Goal: Book appointment/travel/reservation

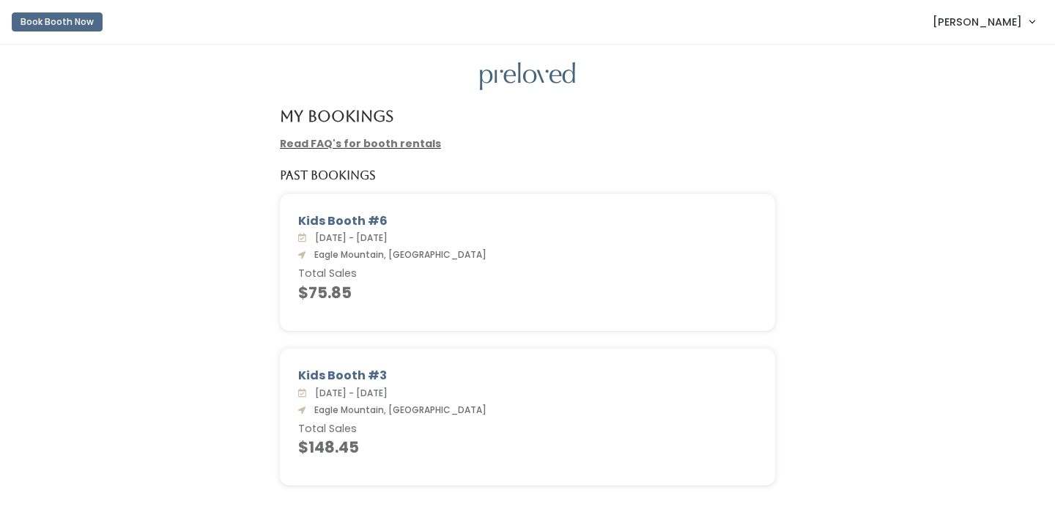
click at [69, 30] on button "Book Booth Now" at bounding box center [57, 21] width 91 height 19
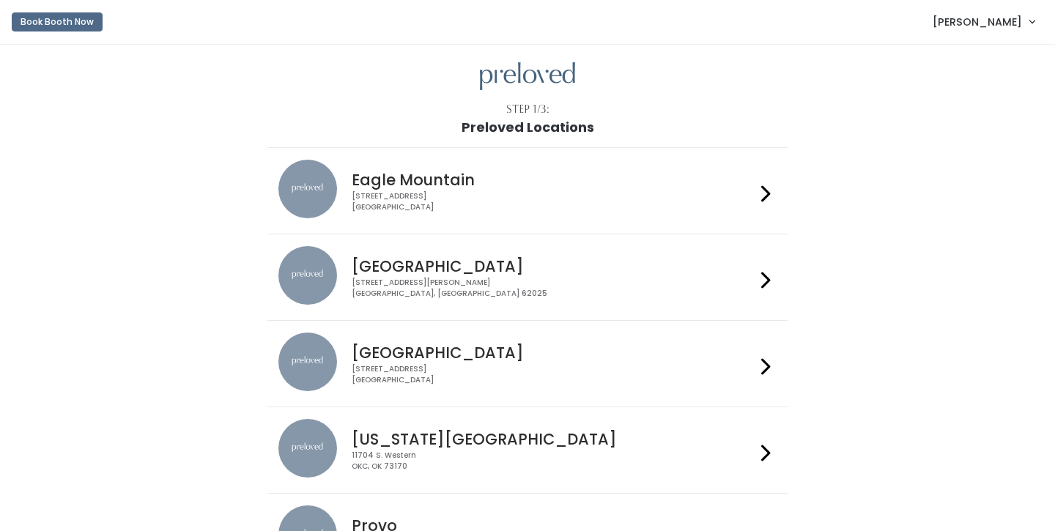
click at [352, 184] on h4 "Eagle Mountain" at bounding box center [553, 180] width 403 height 17
click at [312, 191] on img at bounding box center [308, 189] width 59 height 59
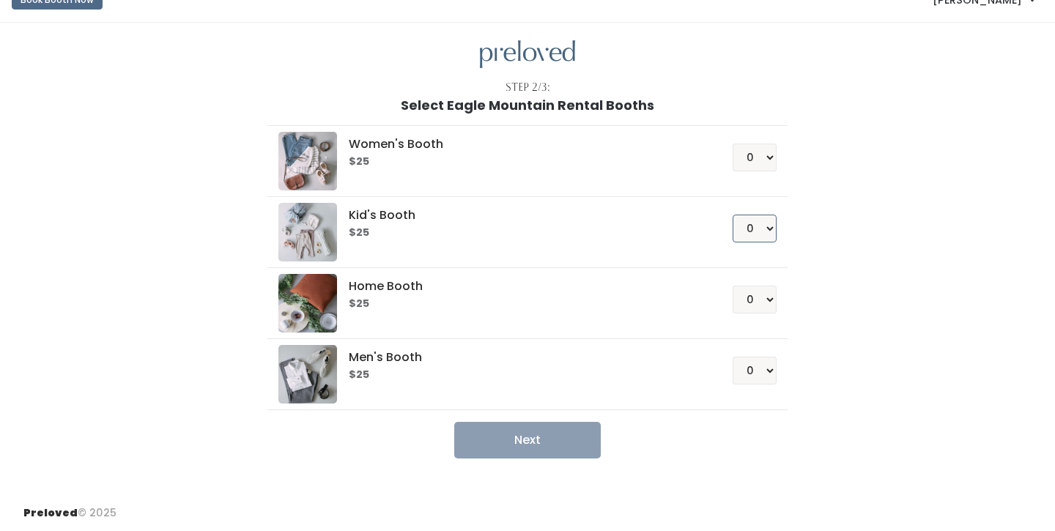
scroll to position [22, 0]
select select "1"
click at [561, 443] on button "Next" at bounding box center [527, 440] width 147 height 37
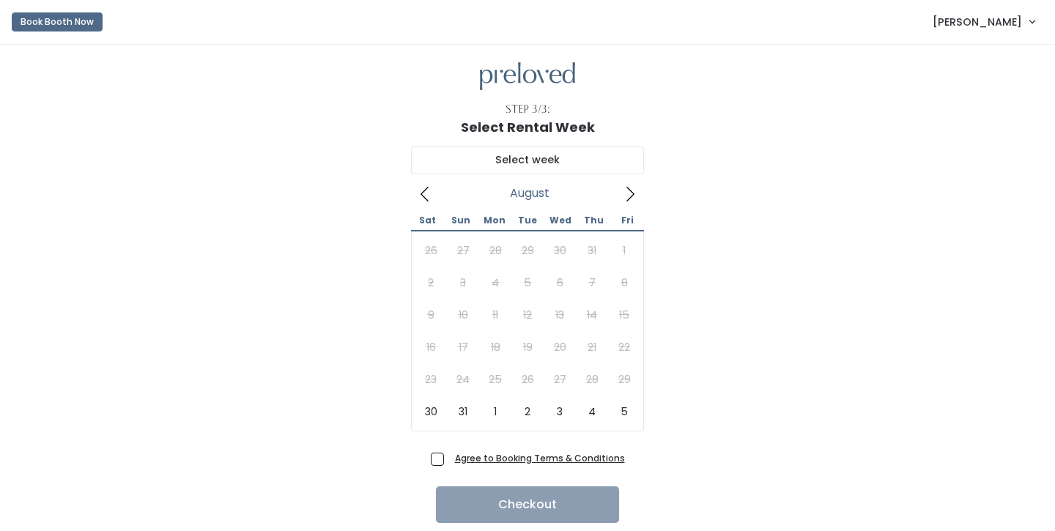
click at [630, 189] on icon at bounding box center [631, 194] width 8 height 15
click at [630, 188] on icon at bounding box center [631, 194] width 8 height 15
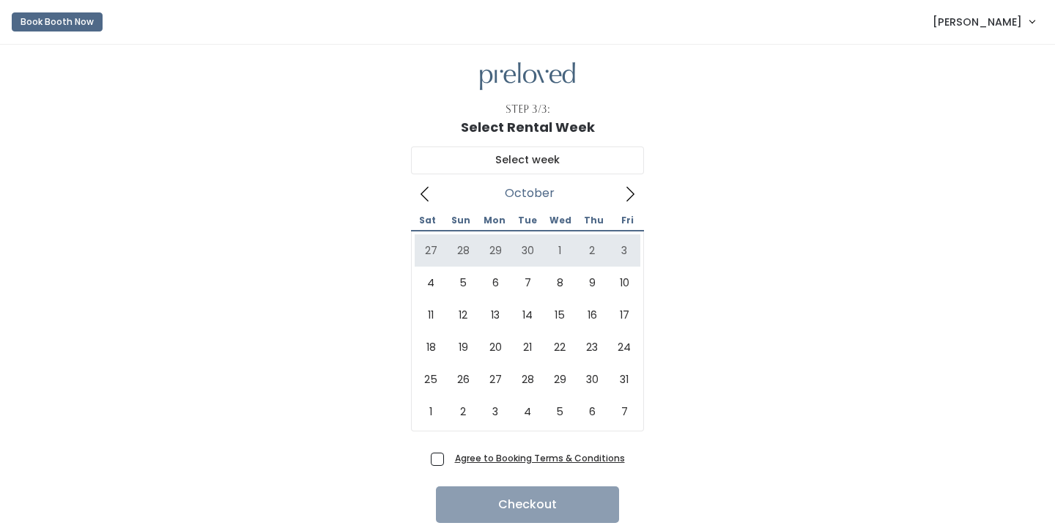
click at [416, 196] on span at bounding box center [425, 193] width 28 height 23
click at [632, 196] on icon at bounding box center [631, 194] width 8 height 15
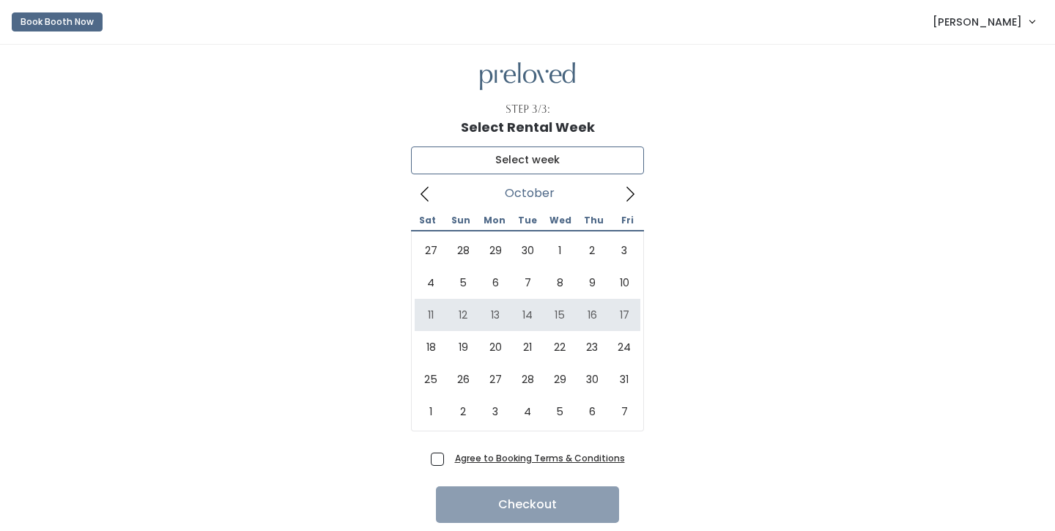
type input "October 11 to October 17"
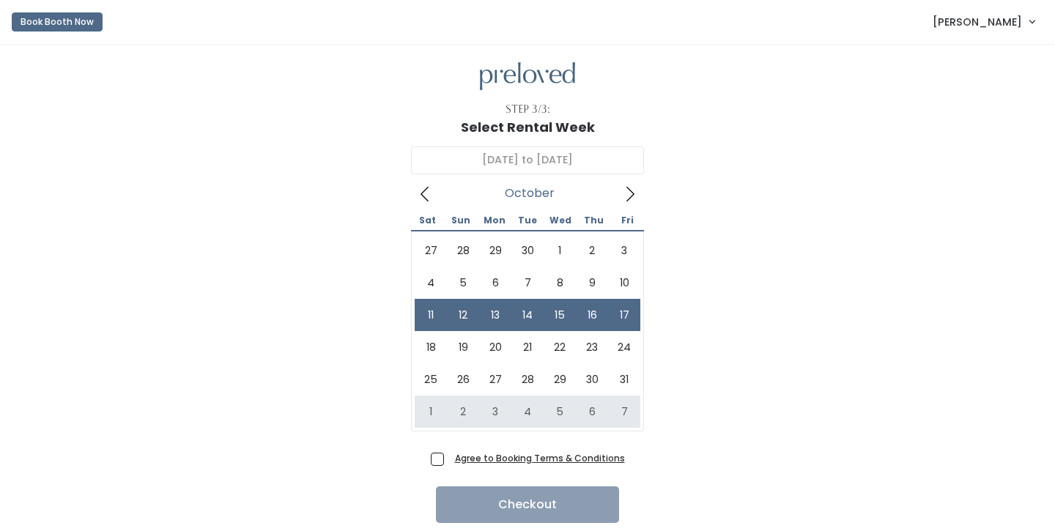
click at [449, 460] on span "Agree to Booking Terms & Conditions" at bounding box center [537, 458] width 176 height 15
click at [449, 460] on input "Agree to Booking Terms & Conditions" at bounding box center [454, 456] width 10 height 10
checkbox input "true"
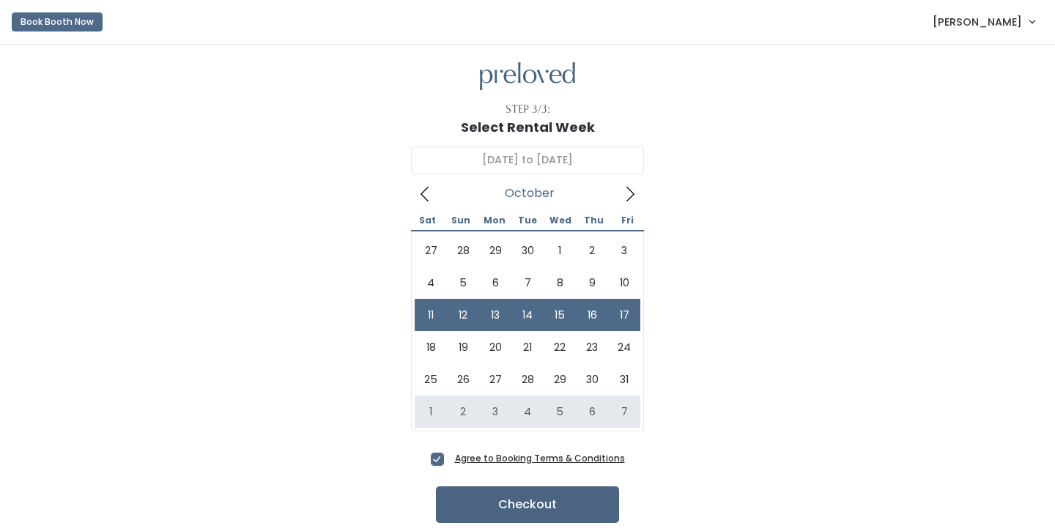
click at [494, 513] on button "Checkout" at bounding box center [527, 505] width 183 height 37
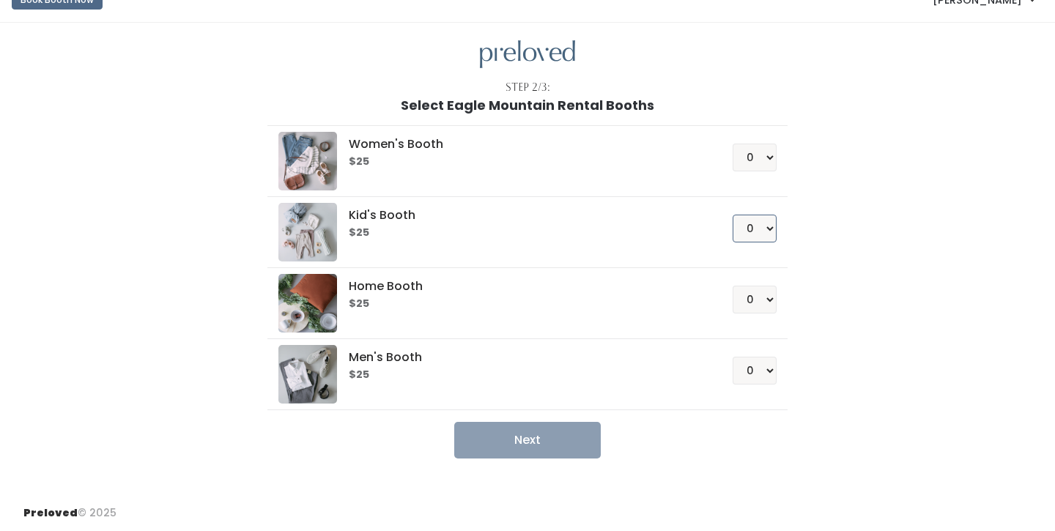
select select "1"
click at [556, 441] on button "Next" at bounding box center [527, 440] width 147 height 37
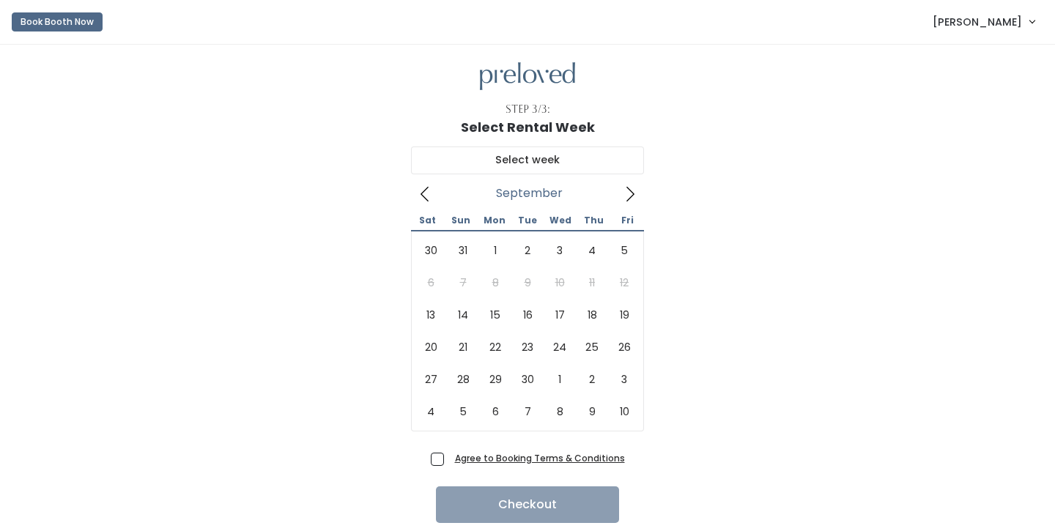
click at [630, 197] on icon at bounding box center [630, 194] width 16 height 16
click at [626, 194] on icon at bounding box center [630, 194] width 16 height 16
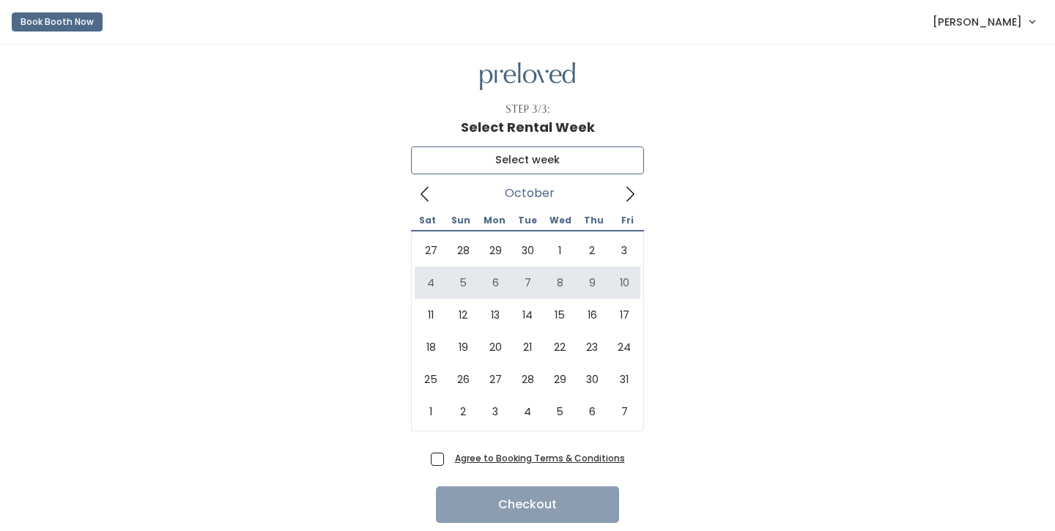
type input "[DATE] to [DATE]"
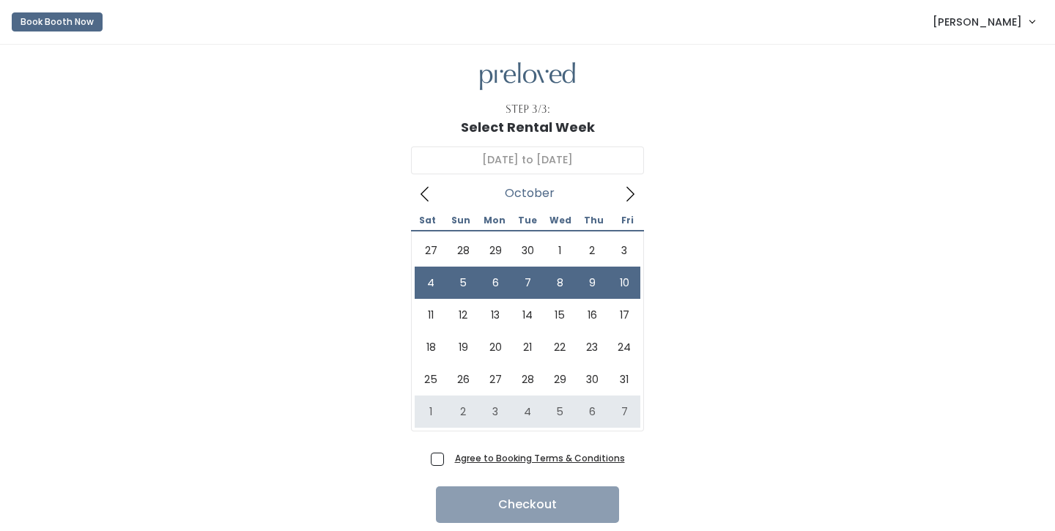
click at [449, 457] on span "Agree to Booking Terms & Conditions" at bounding box center [537, 458] width 176 height 15
click at [449, 457] on input "Agree to Booking Terms & Conditions" at bounding box center [454, 456] width 10 height 10
checkbox input "true"
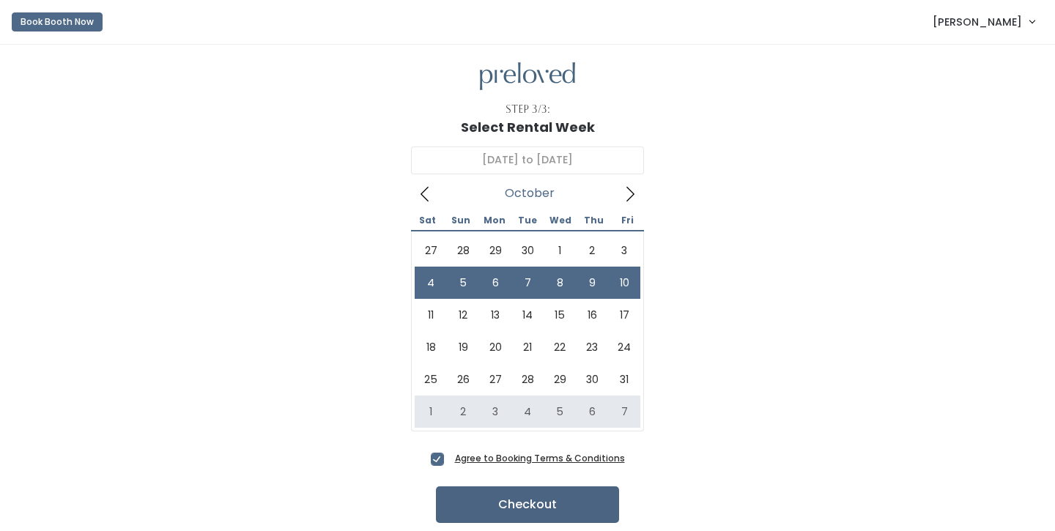
click at [463, 515] on button "Checkout" at bounding box center [527, 505] width 183 height 37
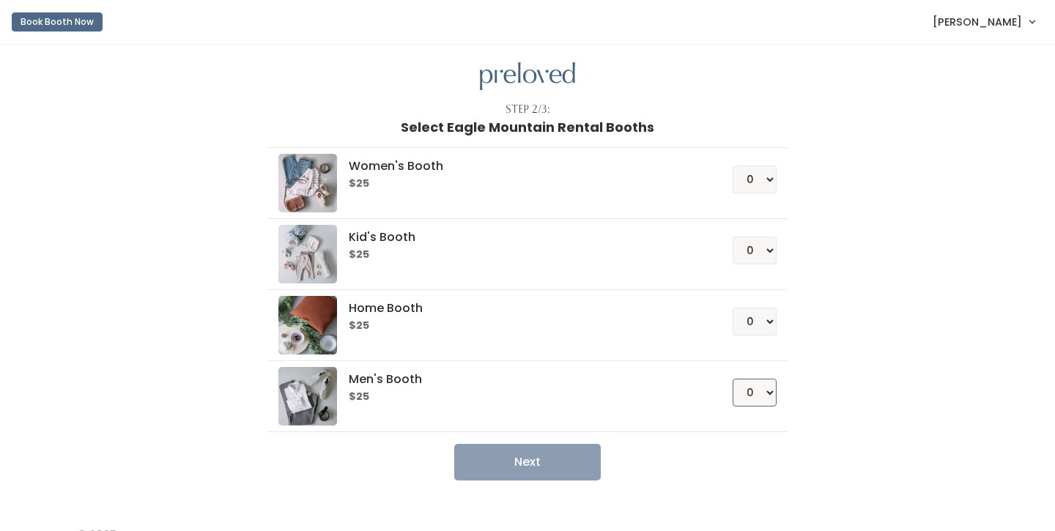
select select "1"
click at [561, 471] on button "Next" at bounding box center [527, 462] width 147 height 37
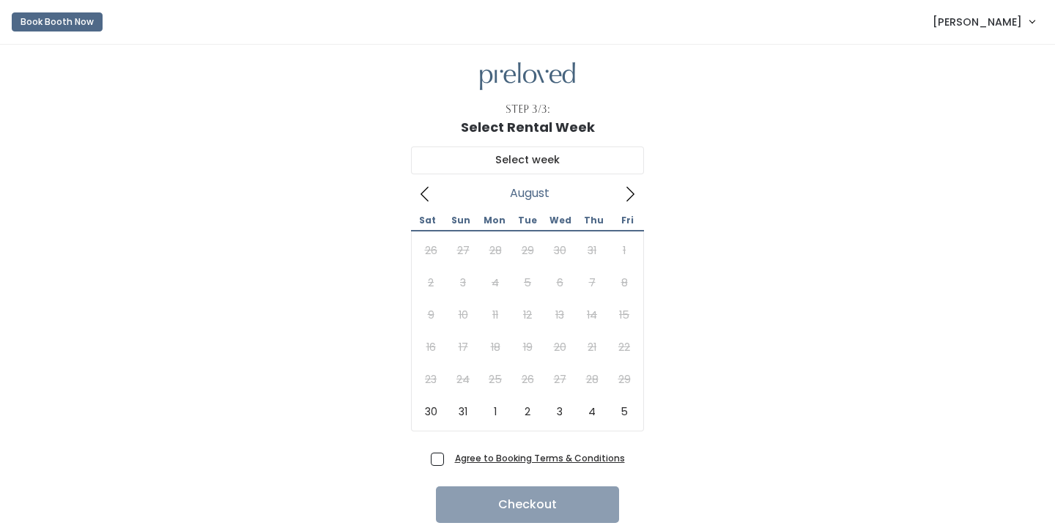
click at [628, 202] on span at bounding box center [630, 193] width 28 height 23
click at [629, 202] on span at bounding box center [630, 193] width 28 height 23
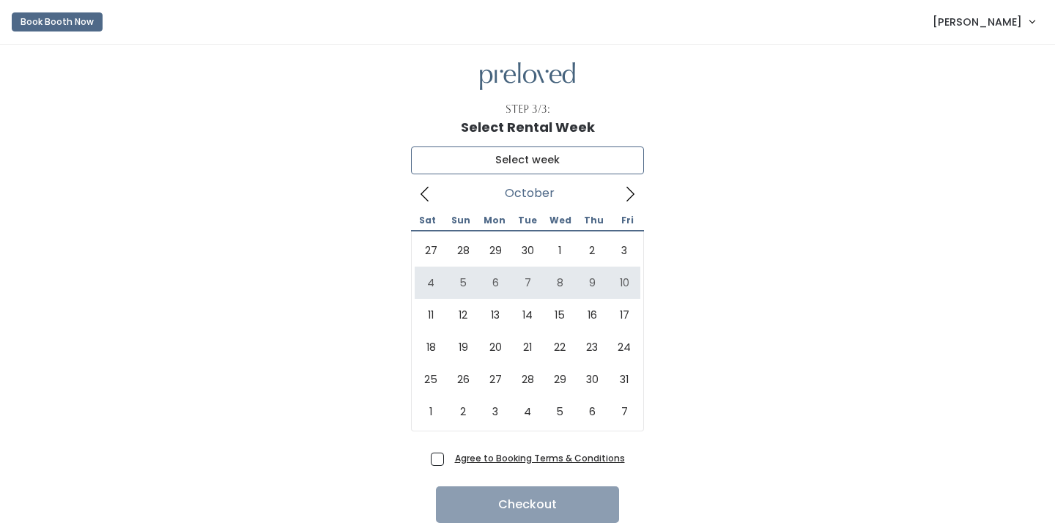
type input "October 4 to October 10"
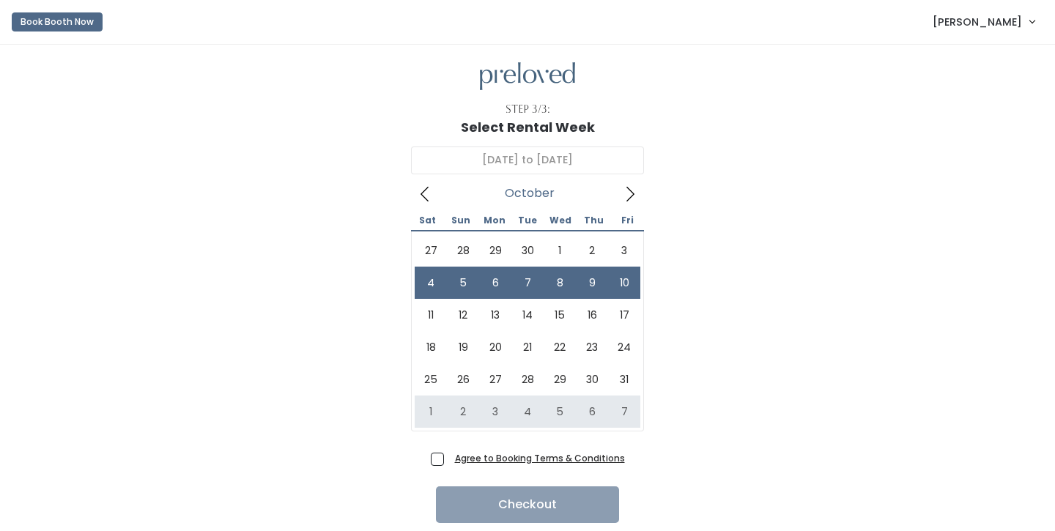
click at [449, 458] on span "Agree to Booking Terms & Conditions" at bounding box center [537, 458] width 176 height 15
click at [449, 458] on input "Agree to Booking Terms & Conditions" at bounding box center [454, 456] width 10 height 10
checkbox input "true"
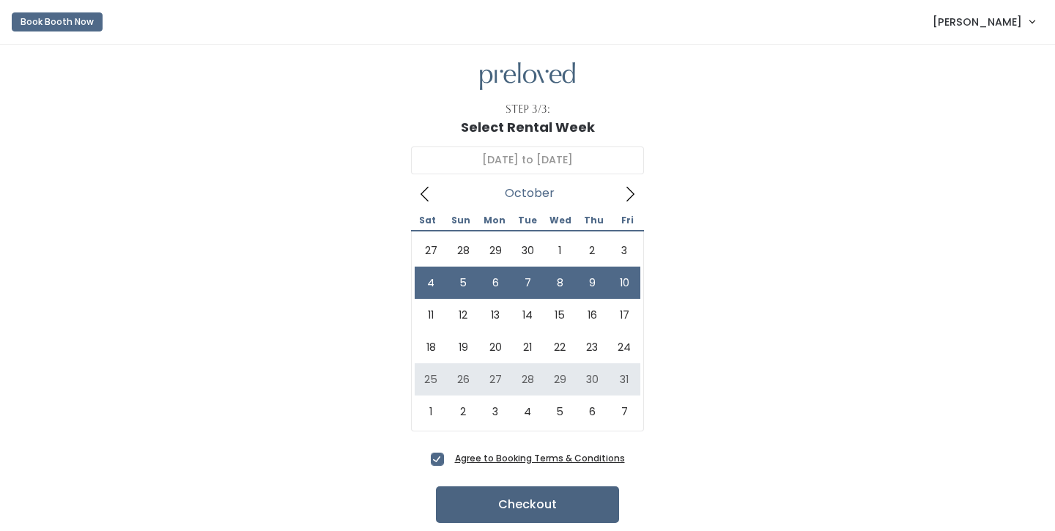
click at [503, 501] on button "Checkout" at bounding box center [527, 505] width 183 height 37
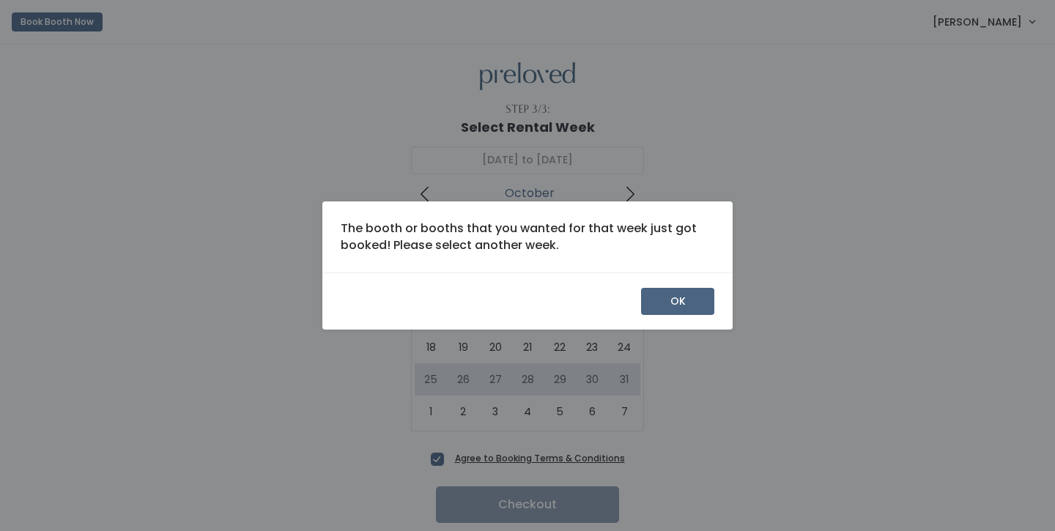
click at [666, 298] on button "OK" at bounding box center [677, 302] width 73 height 28
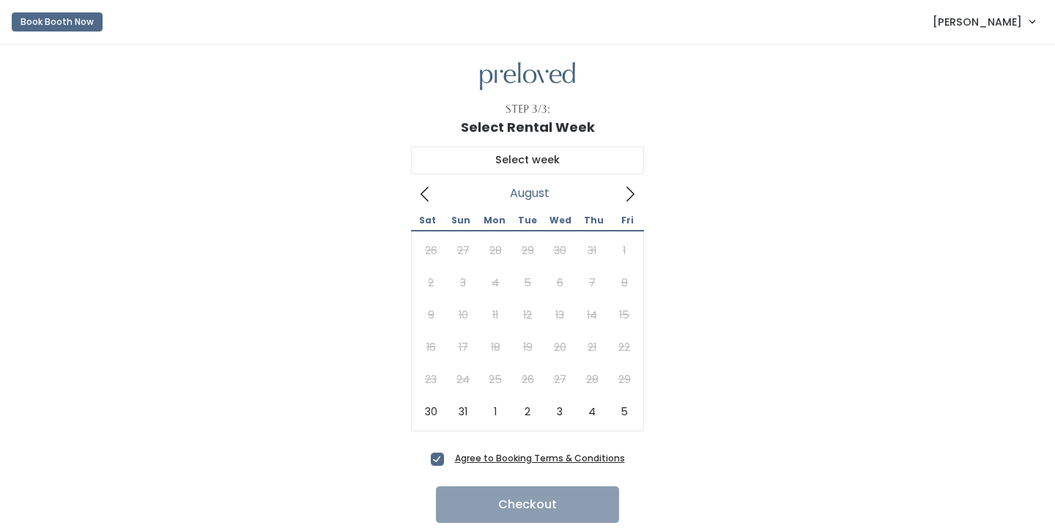
click at [75, 19] on button "Book Booth Now" at bounding box center [57, 21] width 91 height 19
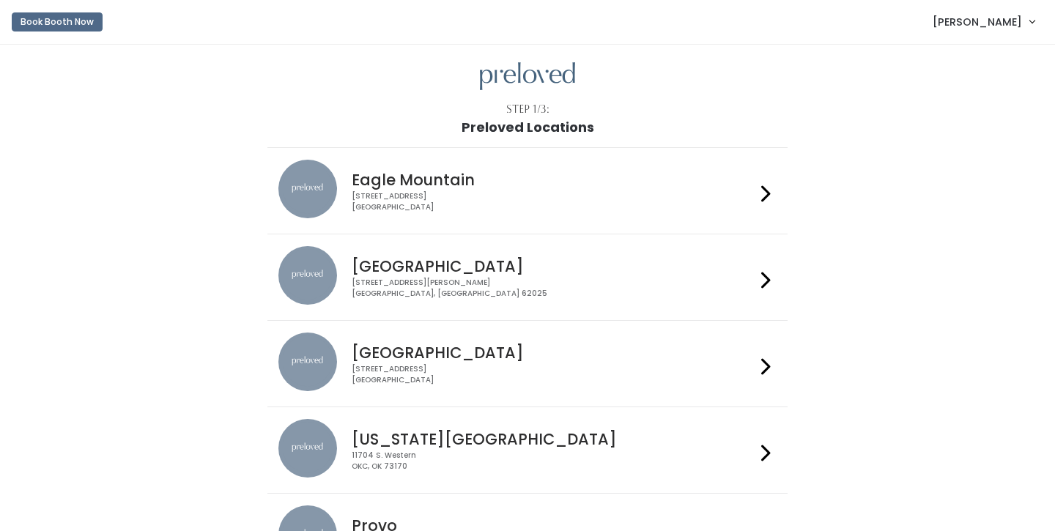
click at [386, 172] on h4 "Eagle Mountain" at bounding box center [553, 180] width 403 height 17
click at [391, 194] on div "4342 E Pony Express Pkwy Suite 200 Eagle Mountain, UT 84005" at bounding box center [553, 201] width 403 height 21
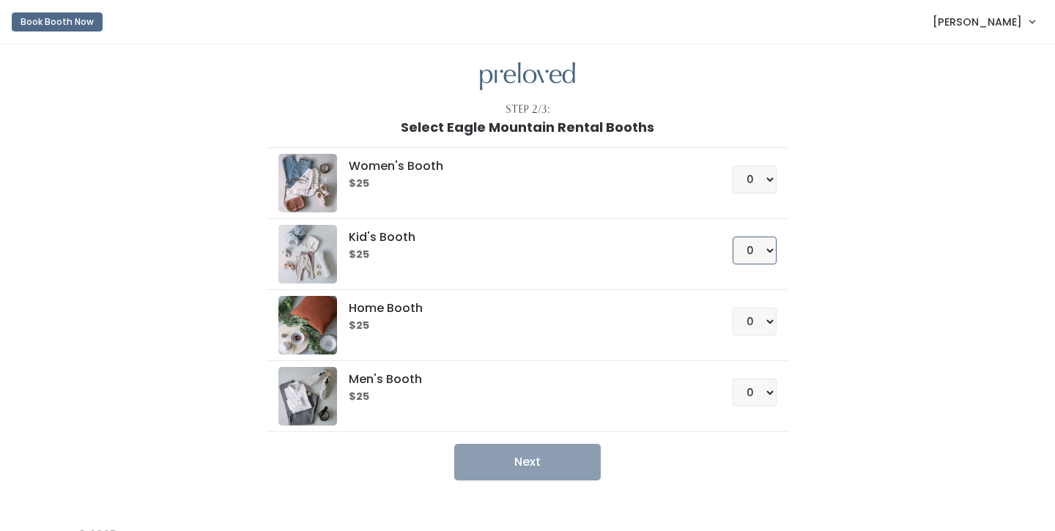
click at [754, 251] on select "0 1 2 3 4" at bounding box center [755, 251] width 44 height 28
select select "1"
click at [542, 468] on button "Next" at bounding box center [527, 462] width 147 height 37
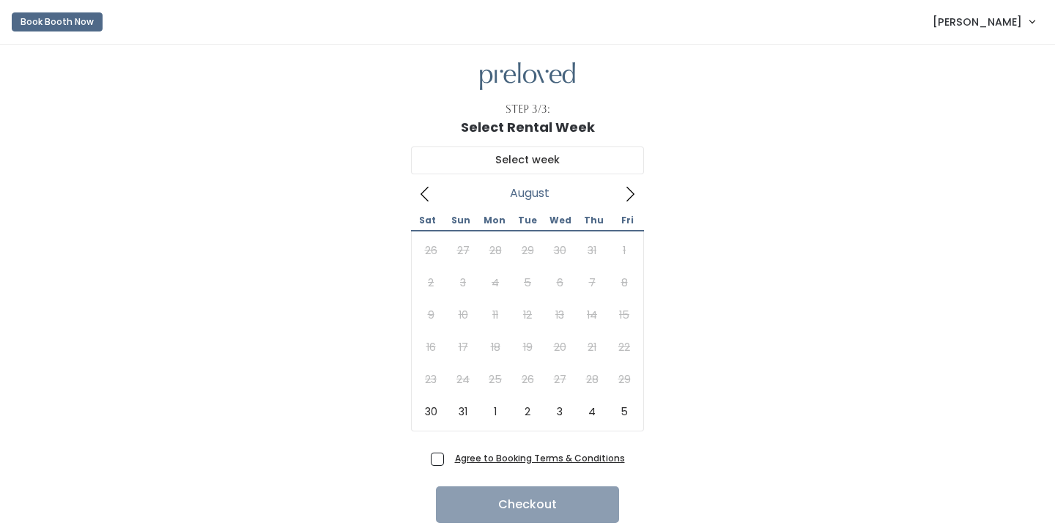
click at [633, 202] on icon at bounding box center [630, 194] width 16 height 16
click at [628, 194] on icon at bounding box center [630, 194] width 16 height 16
click at [427, 191] on icon at bounding box center [425, 194] width 16 height 16
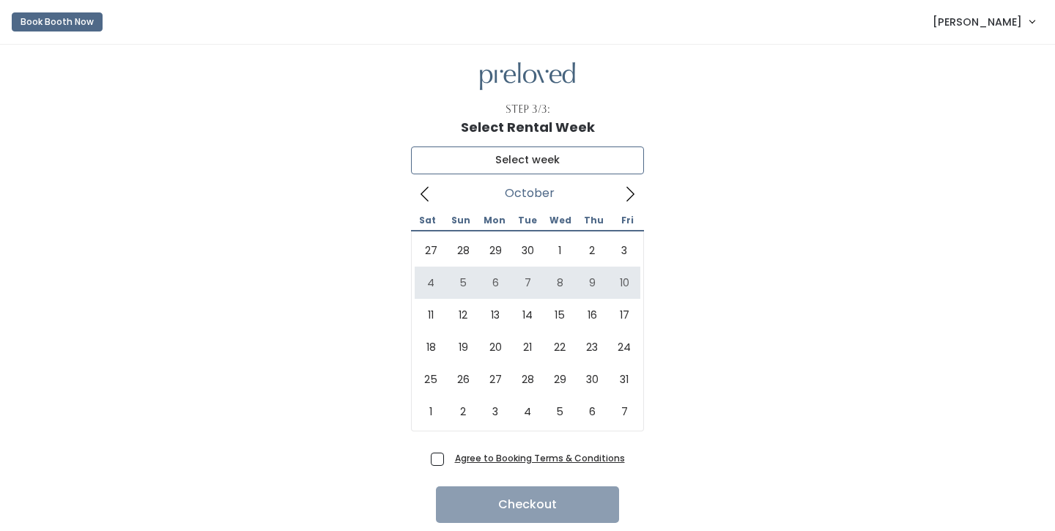
type input "October 4 to October 10"
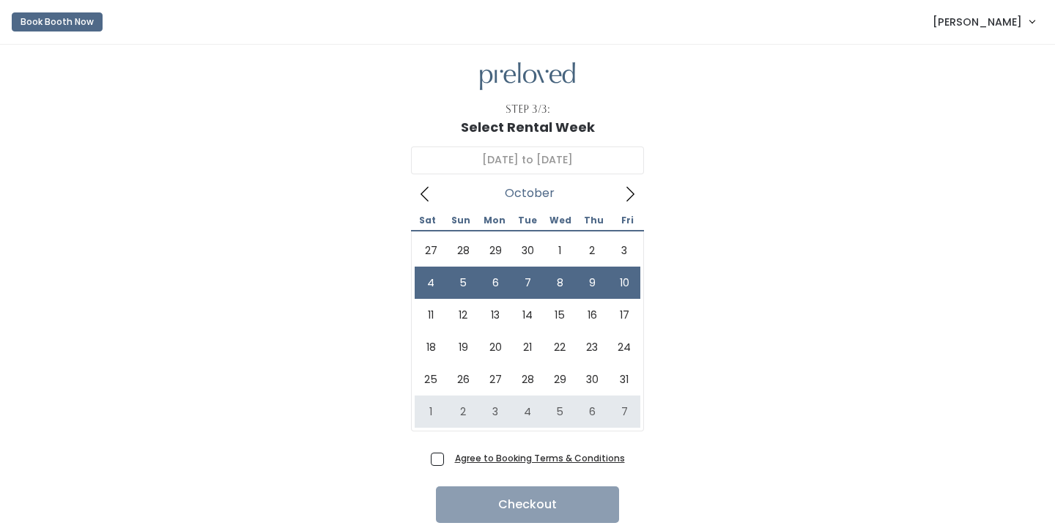
click at [449, 457] on span "Agree to Booking Terms & Conditions" at bounding box center [537, 458] width 176 height 15
click at [449, 457] on input "Agree to Booking Terms & Conditions" at bounding box center [454, 456] width 10 height 10
checkbox input "true"
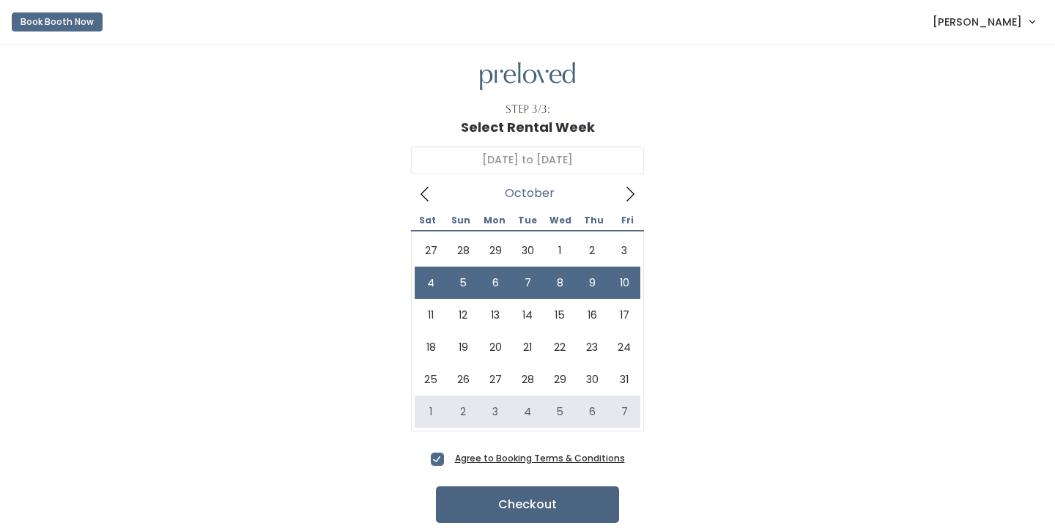
click at [486, 513] on button "Checkout" at bounding box center [527, 505] width 183 height 37
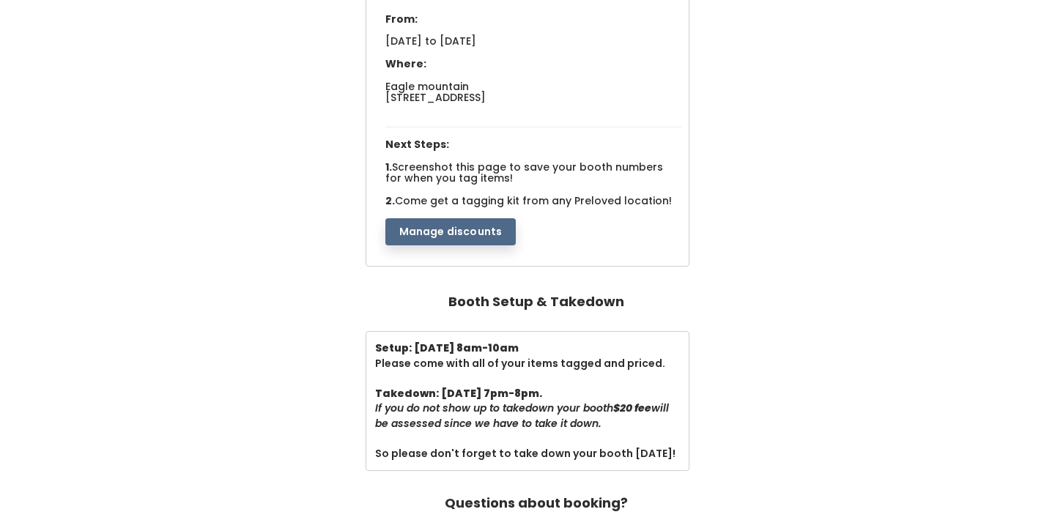
scroll to position [212, 0]
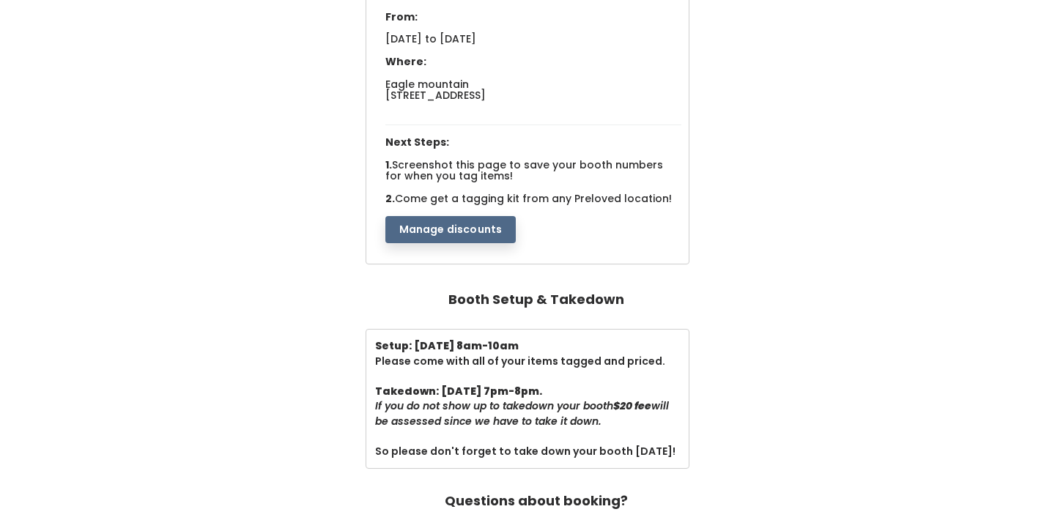
click at [492, 227] on button "Manage discounts" at bounding box center [451, 230] width 131 height 28
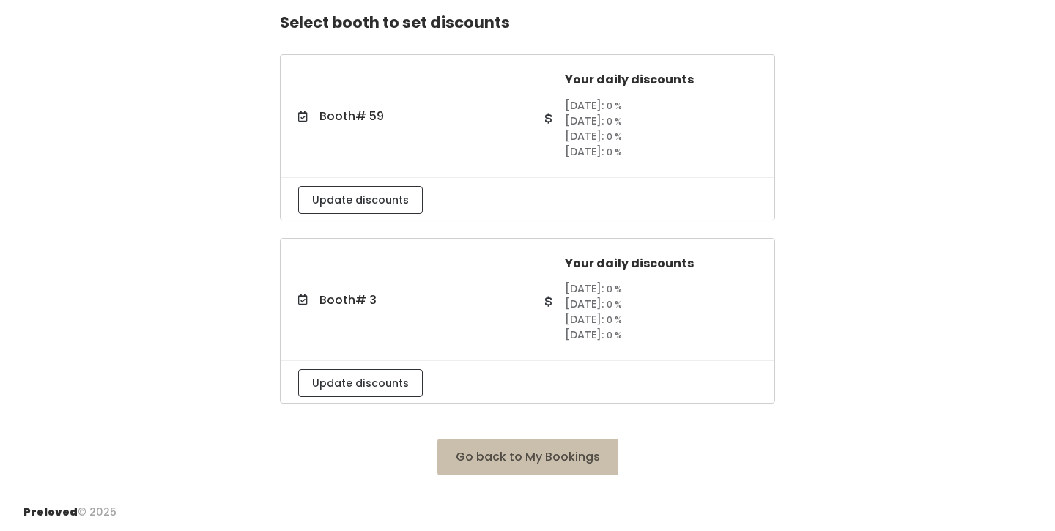
scroll to position [100, 0]
click at [358, 392] on button "Update discounts" at bounding box center [360, 383] width 125 height 28
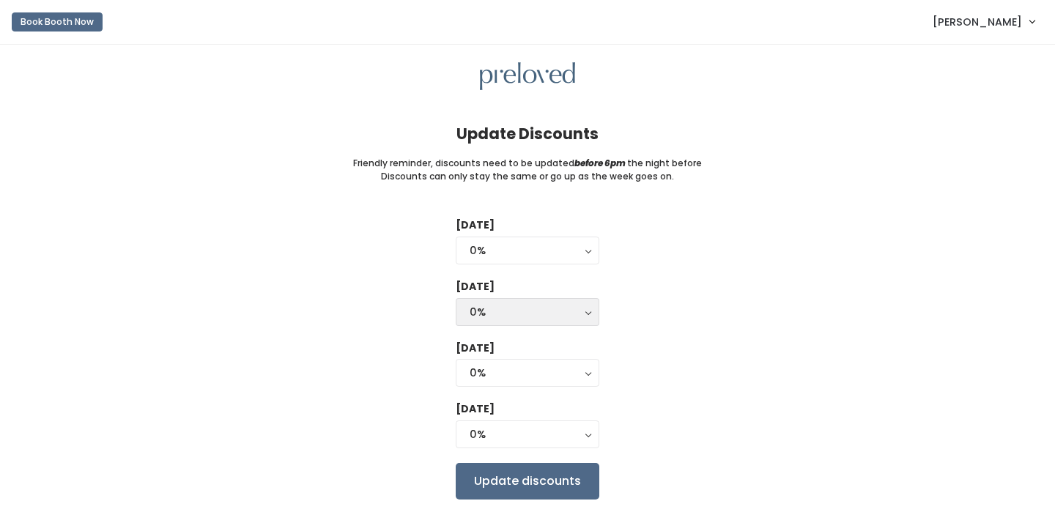
click at [485, 316] on div "0%" at bounding box center [528, 312] width 116 height 16
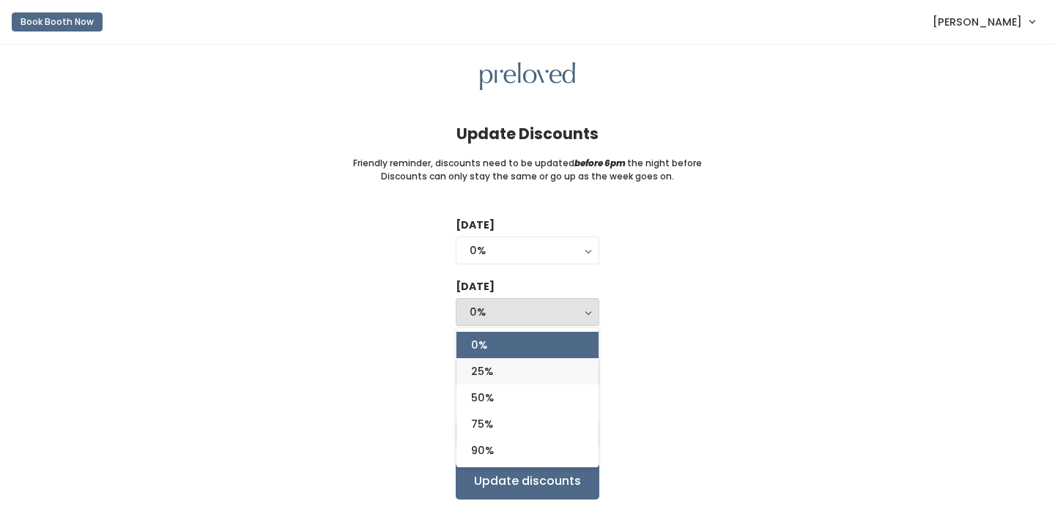
click at [490, 369] on span "25%" at bounding box center [482, 372] width 22 height 16
select select "25%"
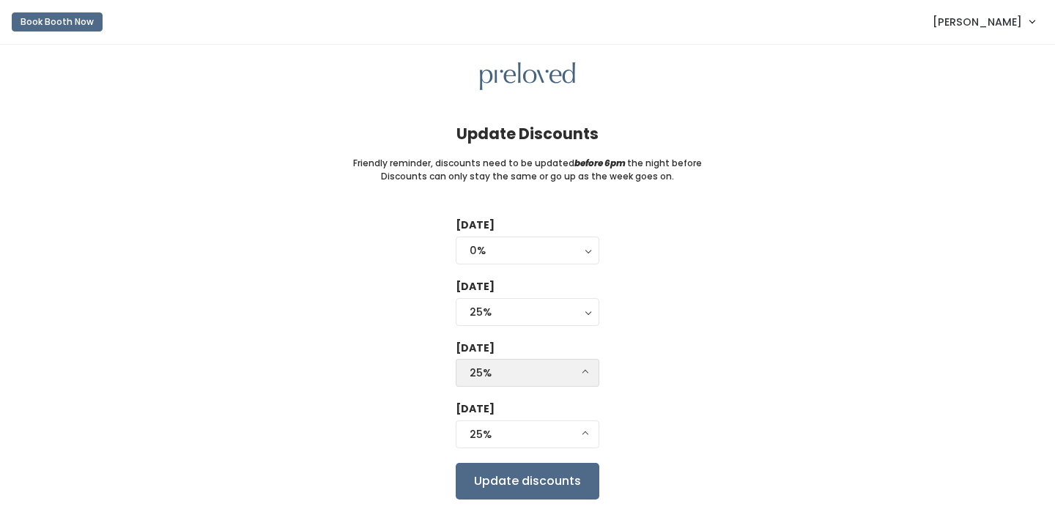
click at [494, 381] on button "25%" at bounding box center [528, 373] width 144 height 28
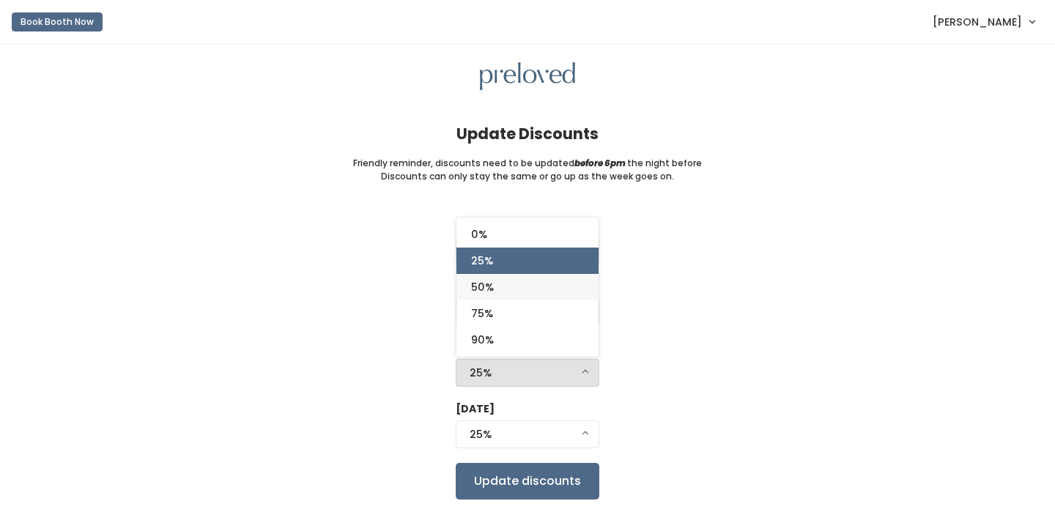
click at [482, 289] on span "50%" at bounding box center [482, 287] width 23 height 16
select select "50%"
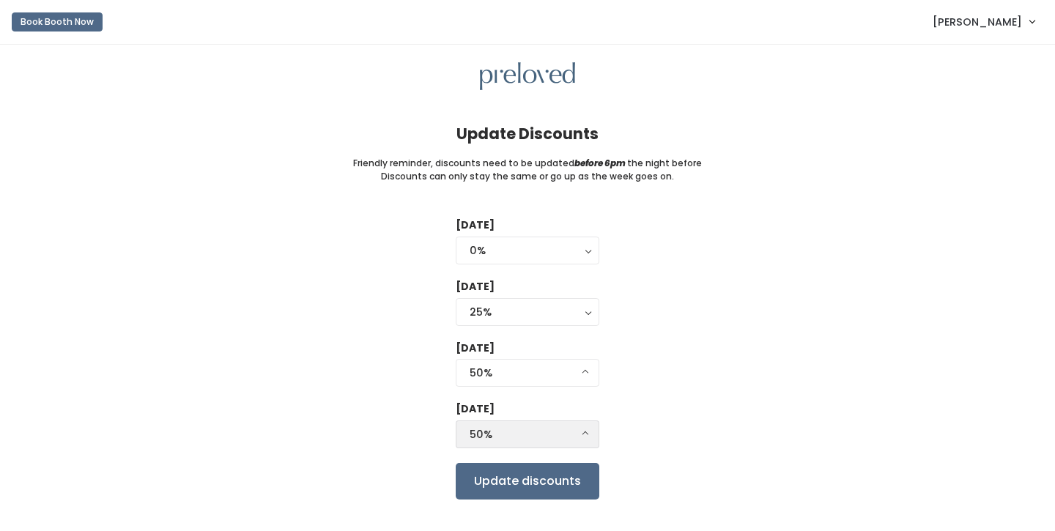
click at [482, 430] on div "50%" at bounding box center [528, 435] width 116 height 16
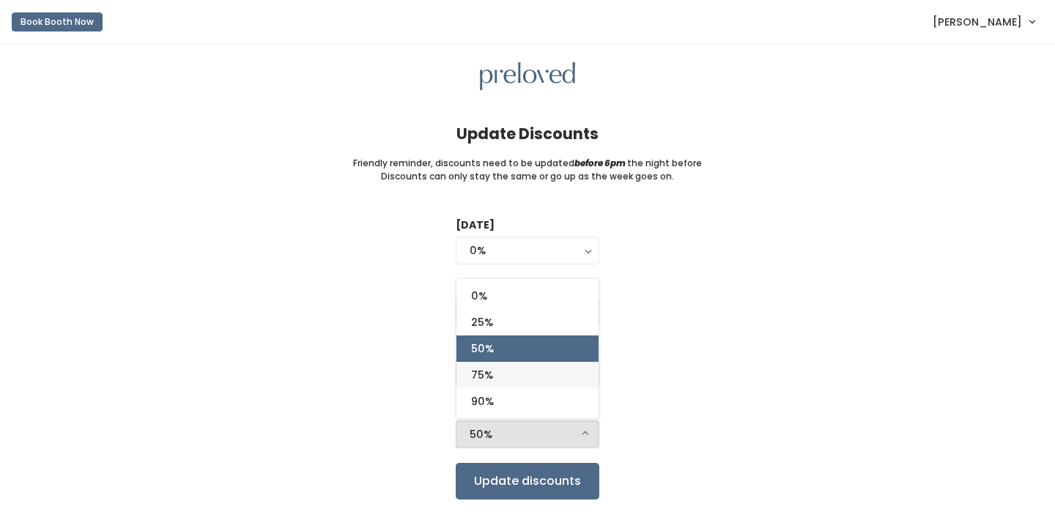
click at [486, 367] on span "75%" at bounding box center [482, 375] width 22 height 16
select select "75%"
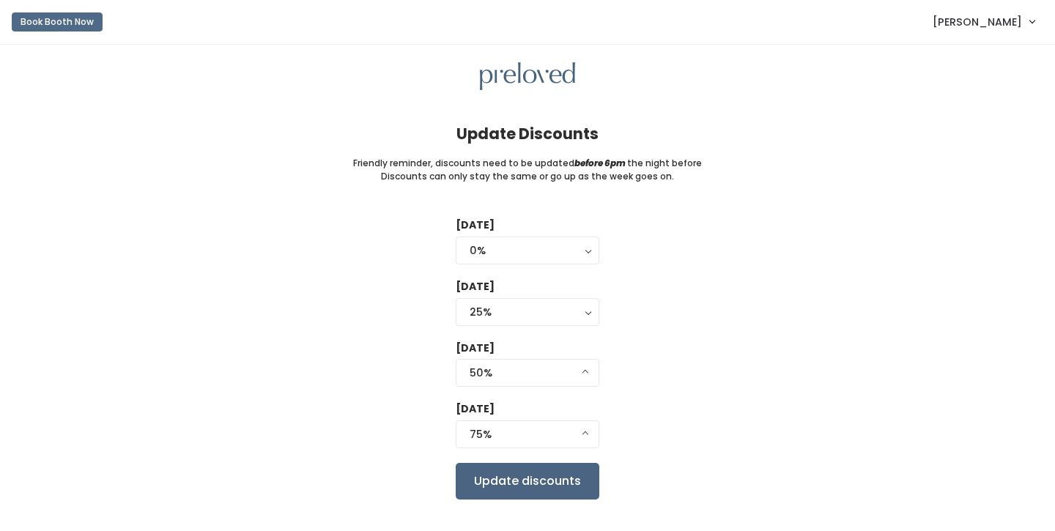
click at [493, 476] on input "Update discounts" at bounding box center [528, 481] width 144 height 37
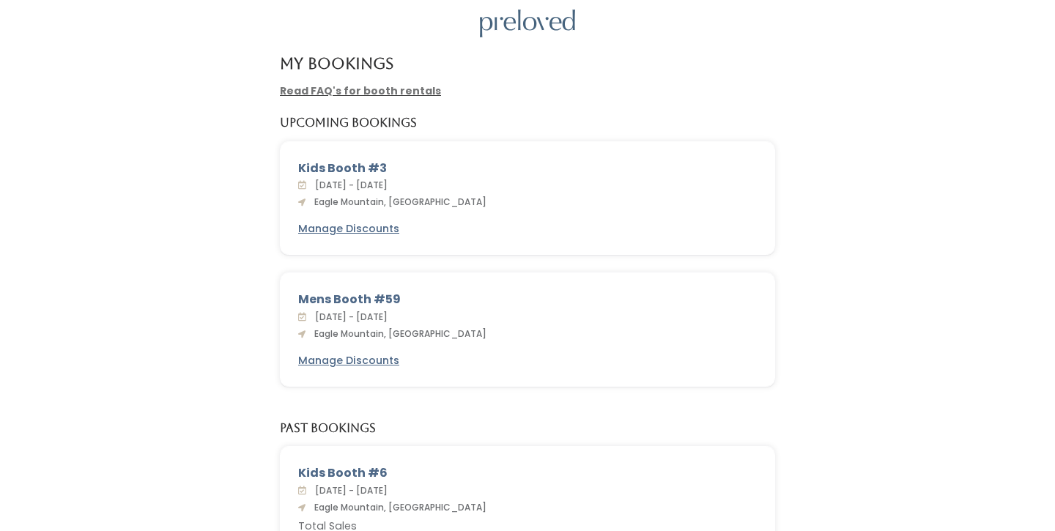
scroll to position [62, 0]
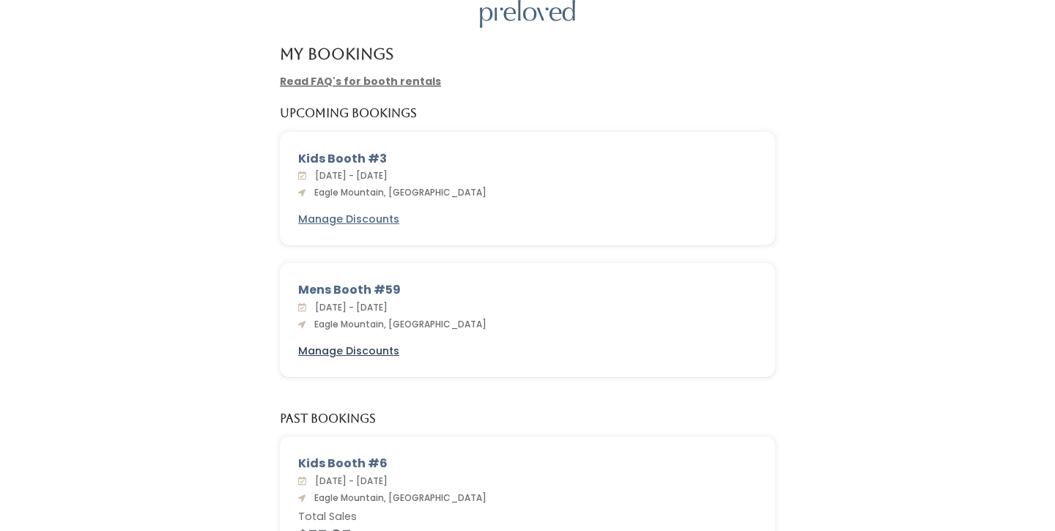
click at [381, 350] on u "Manage Discounts" at bounding box center [348, 351] width 101 height 15
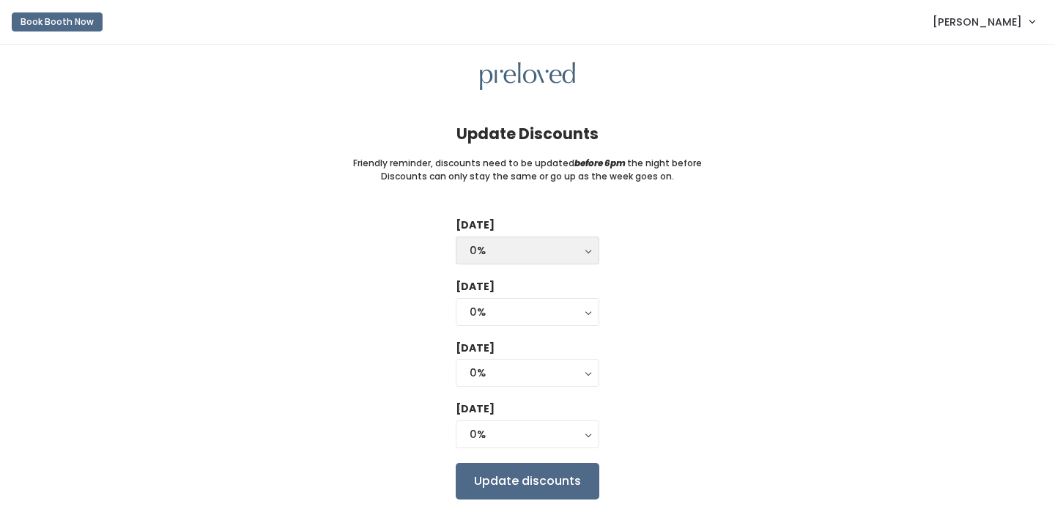
click at [490, 255] on div "0%" at bounding box center [528, 251] width 116 height 16
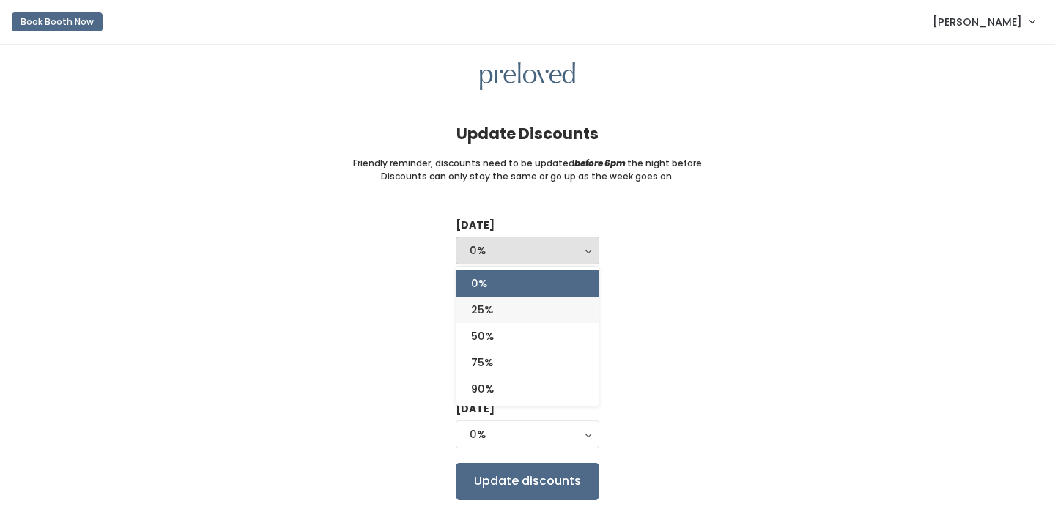
click at [494, 301] on link "25%" at bounding box center [528, 310] width 142 height 26
select select "25%"
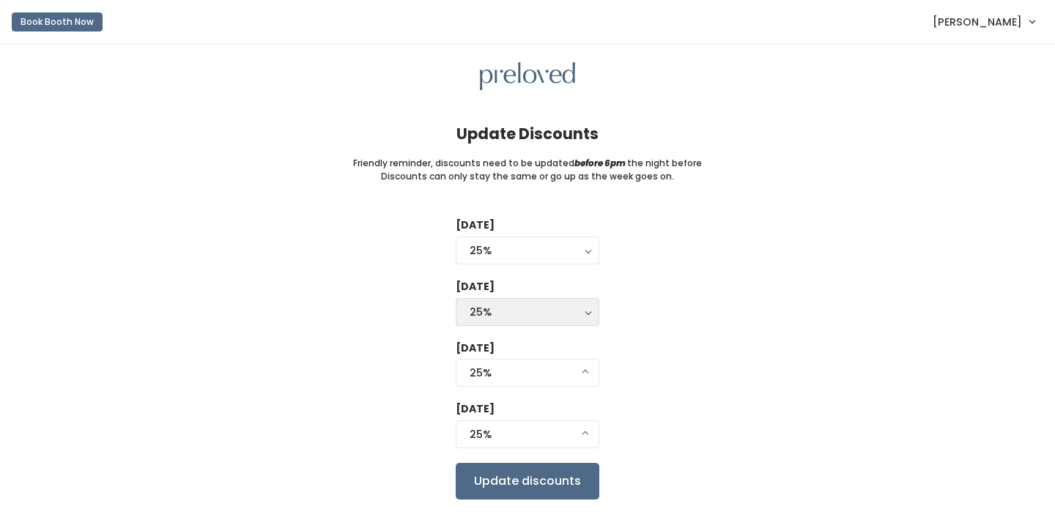
click at [494, 316] on div "25%" at bounding box center [528, 312] width 116 height 16
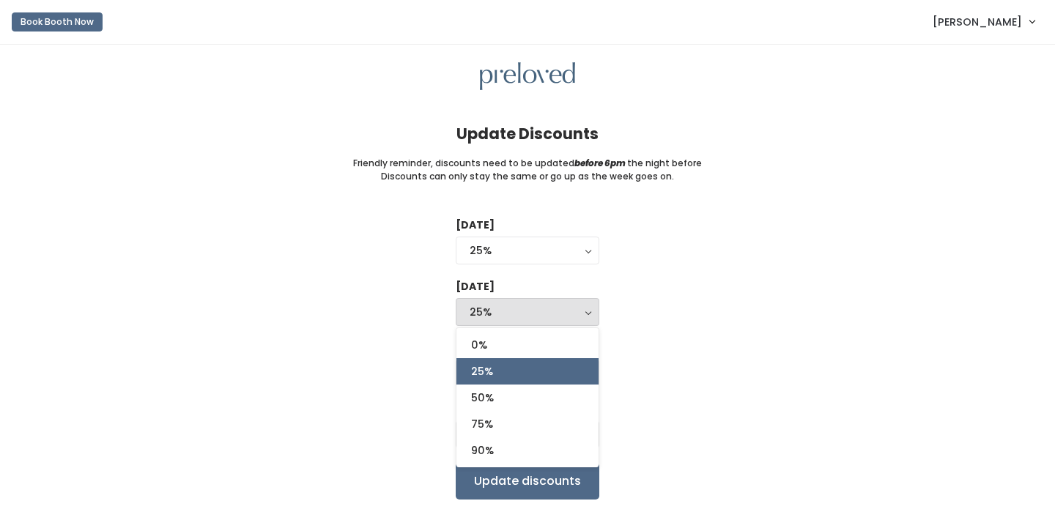
click at [336, 325] on div "Tuesday 0% 25% 50% 75% 90% 25% 0% 25% 50% 75% 90% Wednesday 0% 25% 50% 75% 90% …" at bounding box center [527, 358] width 1009 height 281
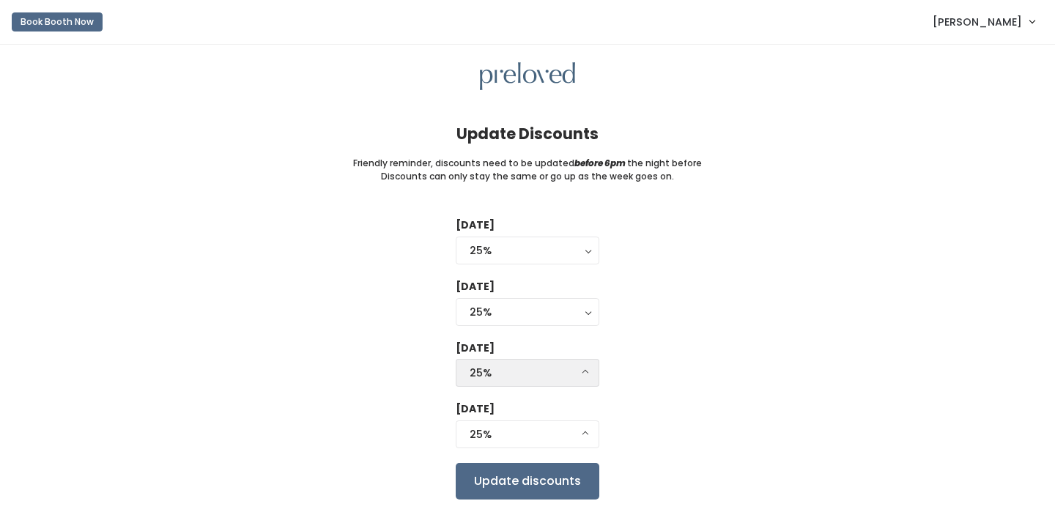
click at [524, 380] on button "25%" at bounding box center [528, 373] width 144 height 28
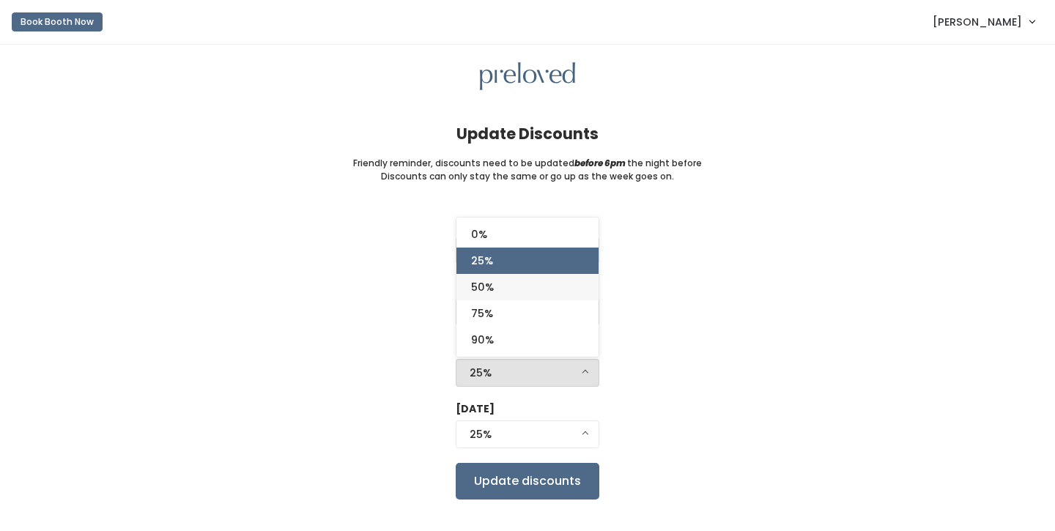
click at [500, 285] on link "50%" at bounding box center [528, 287] width 142 height 26
select select "50%"
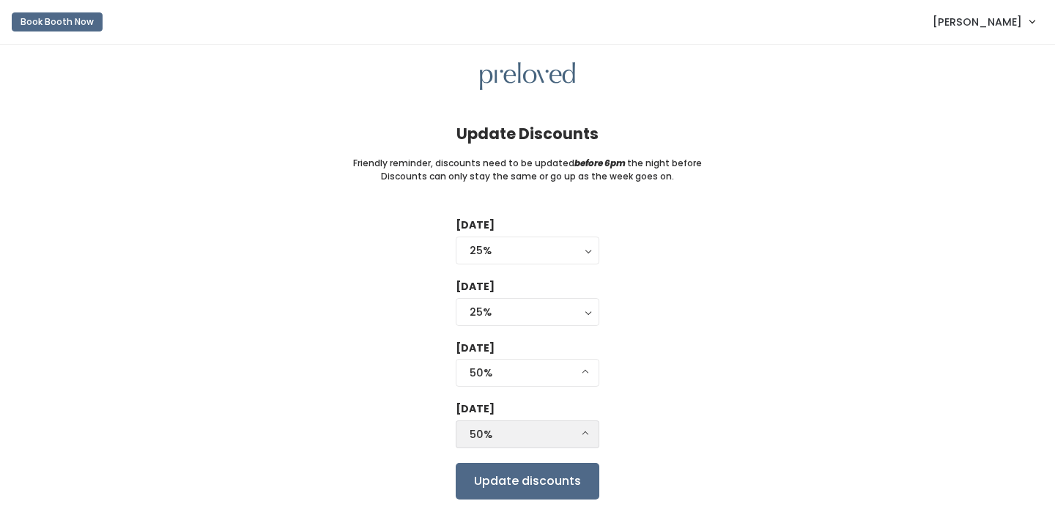
click at [498, 427] on div "50%" at bounding box center [528, 435] width 116 height 16
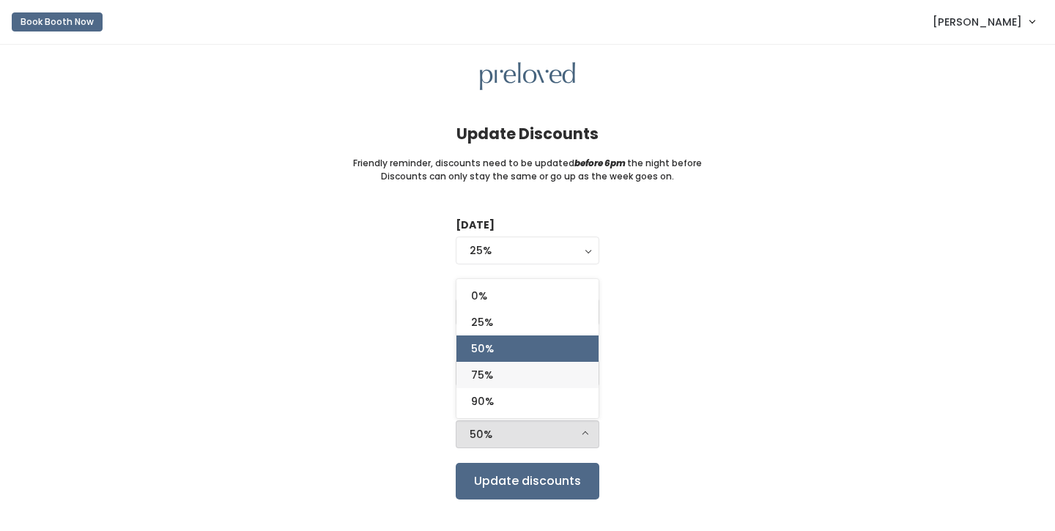
click at [498, 375] on link "75%" at bounding box center [528, 375] width 142 height 26
select select "75%"
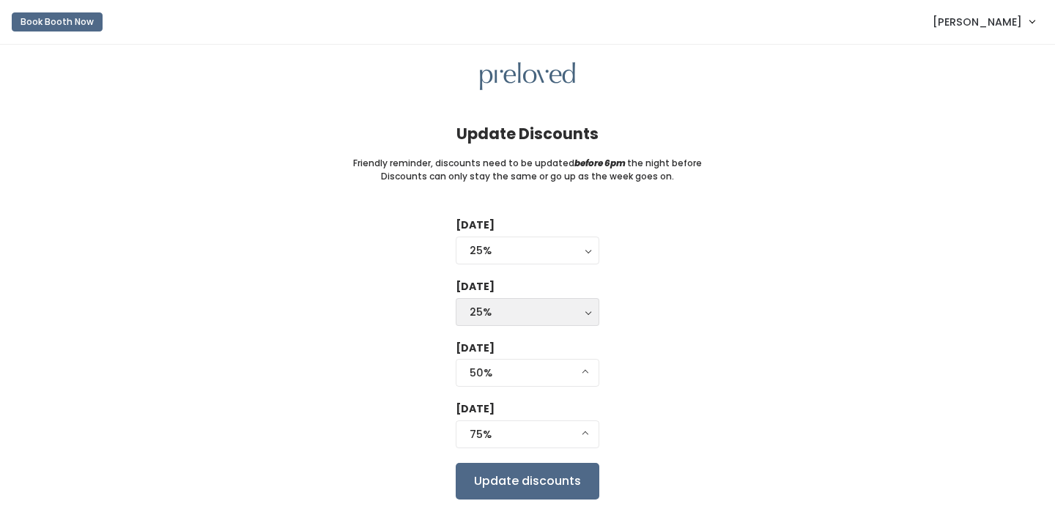
click at [473, 323] on button "25%" at bounding box center [528, 312] width 144 height 28
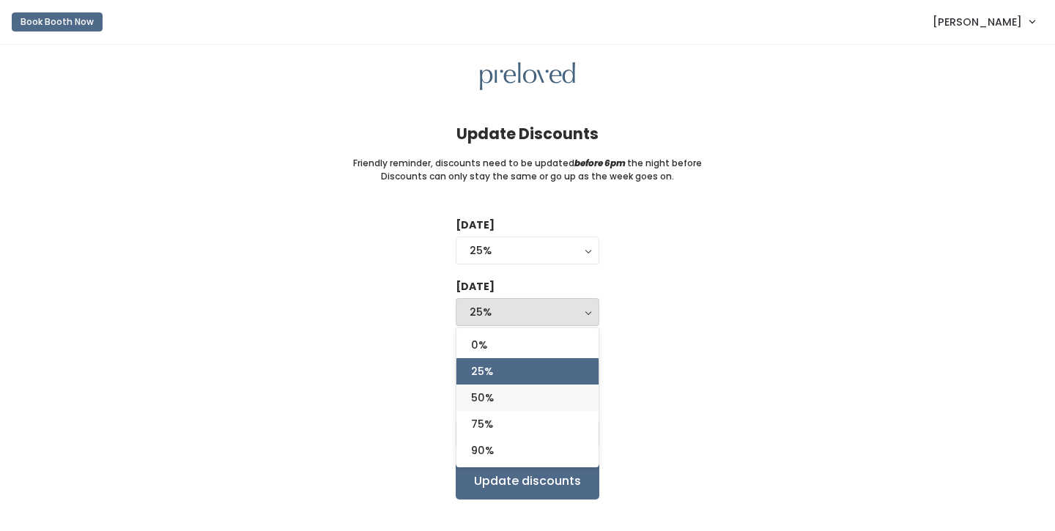
click at [484, 402] on span "50%" at bounding box center [482, 398] width 23 height 16
select select "50%"
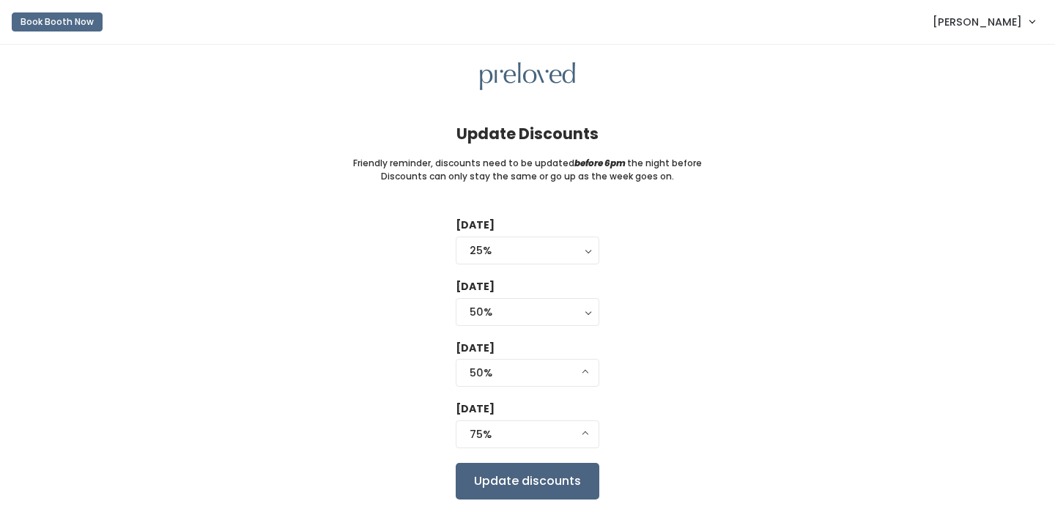
click at [498, 474] on input "Update discounts" at bounding box center [528, 481] width 144 height 37
